Goal: Find specific page/section: Find specific page/section

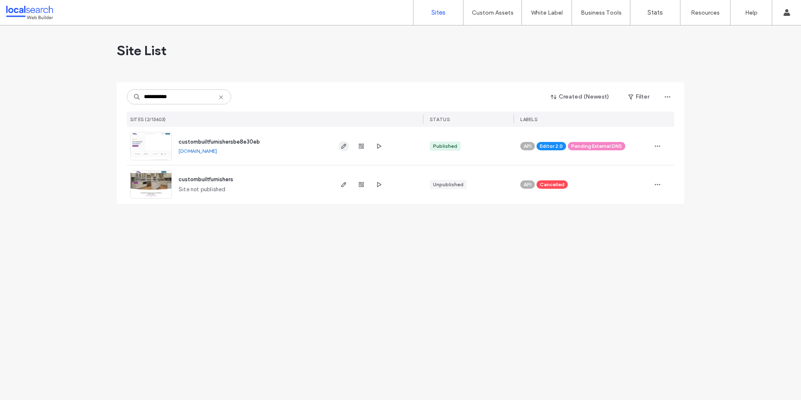
type input "**********"
click at [346, 145] on icon "button" at bounding box center [343, 146] width 7 height 7
type input "**********"
